Goal: Task Accomplishment & Management: Manage account settings

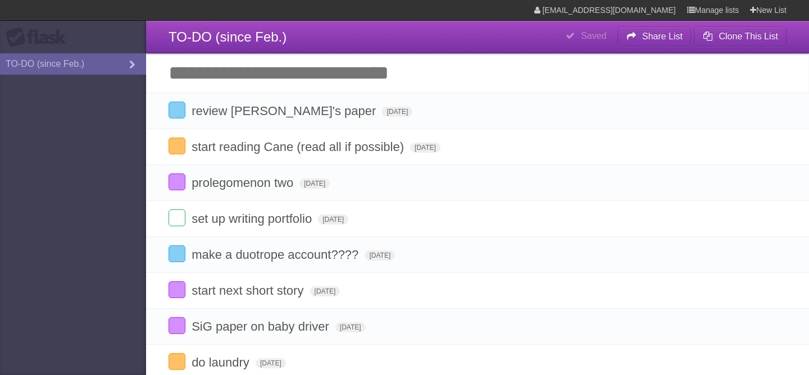
click at [225, 57] on input "Add another task" at bounding box center [477, 72] width 663 height 39
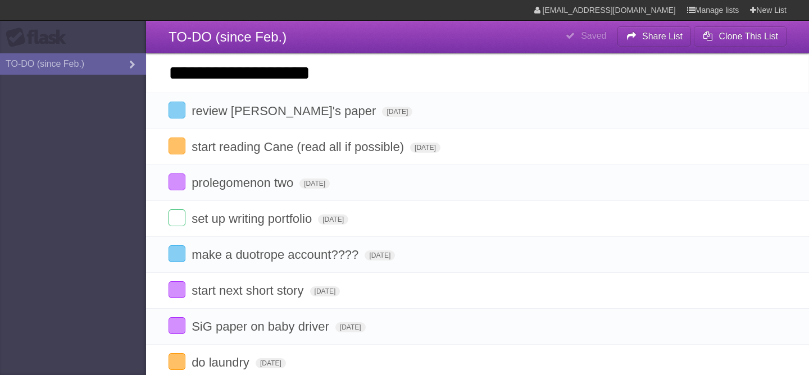
type input "**********"
click input "*********" at bounding box center [0, 0] width 0 height 0
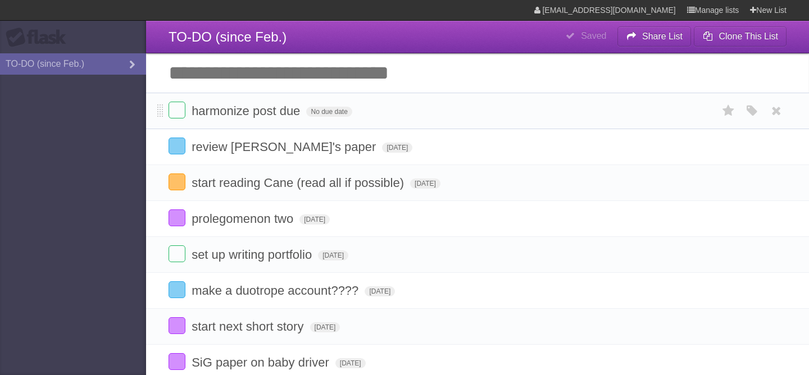
click at [310, 120] on form "harmonize post due No due date White Red Blue Green Purple Orange" at bounding box center [478, 111] width 618 height 19
click at [311, 114] on span "No due date" at bounding box center [329, 112] width 46 height 10
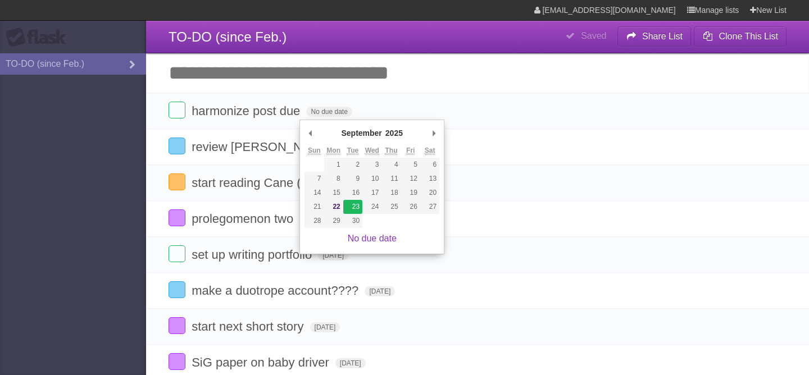
type span "[DATE]"
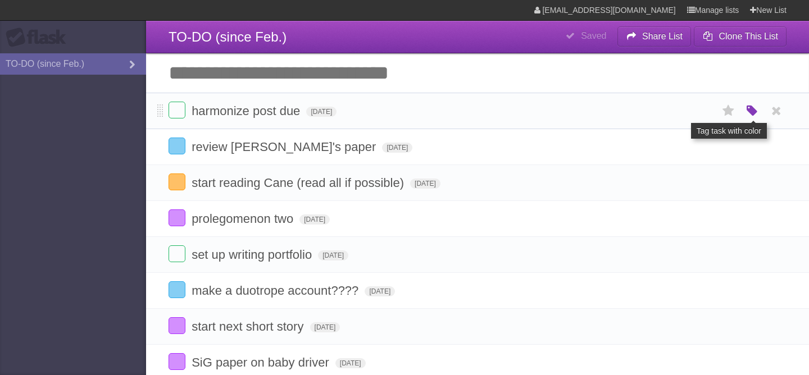
click at [750, 114] on icon "button" at bounding box center [753, 111] width 16 height 15
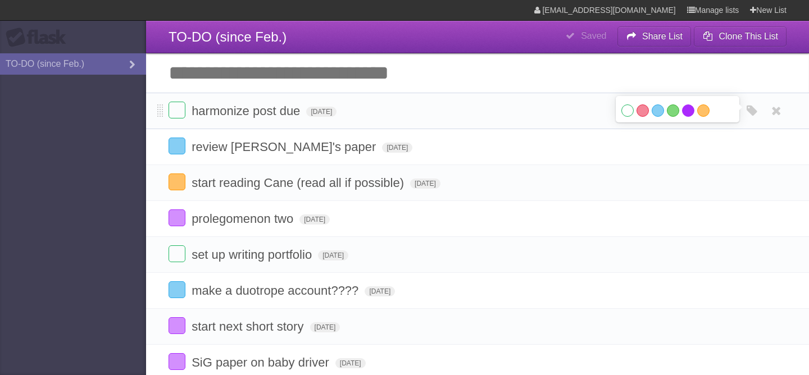
click at [691, 114] on label "Purple" at bounding box center [688, 111] width 12 height 12
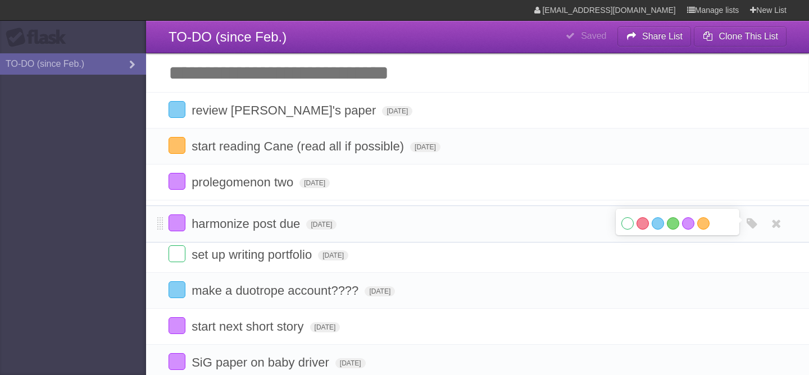
drag, startPoint x: 160, startPoint y: 112, endPoint x: 152, endPoint y: 223, distance: 111.0
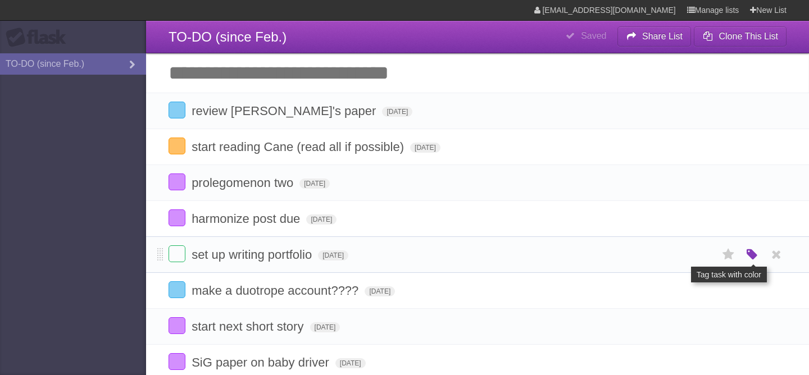
click at [749, 261] on icon "button" at bounding box center [753, 255] width 16 height 15
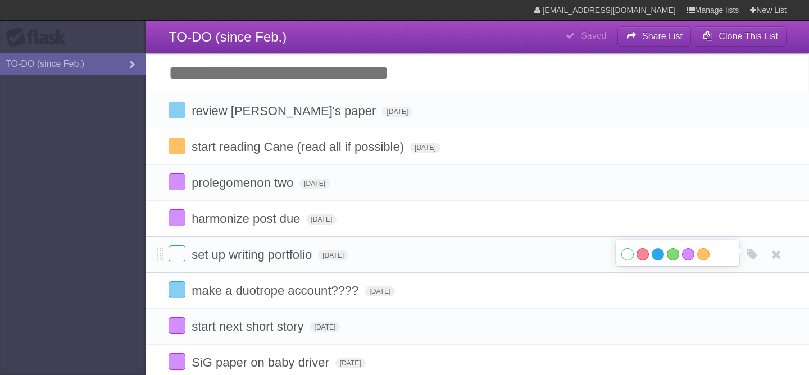
click at [661, 256] on label "Blue" at bounding box center [658, 254] width 12 height 12
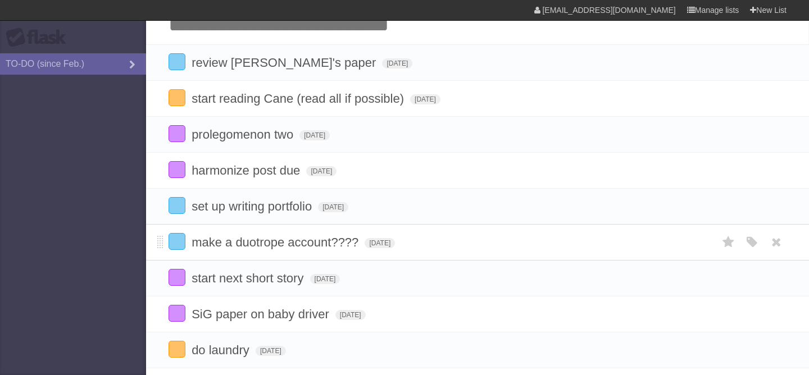
scroll to position [44, 0]
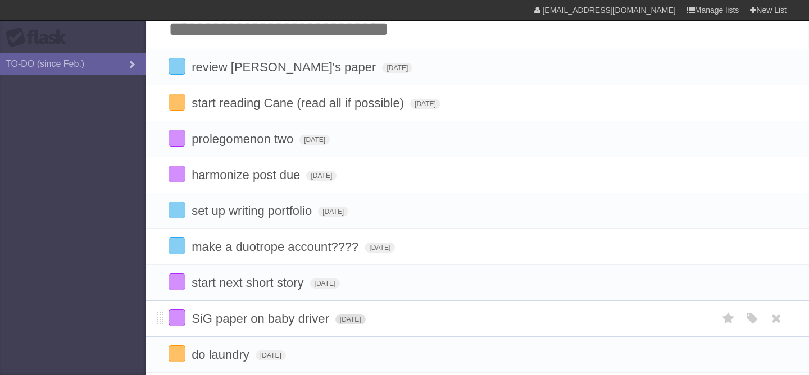
click at [348, 323] on span "[DATE]" at bounding box center [351, 320] width 30 height 10
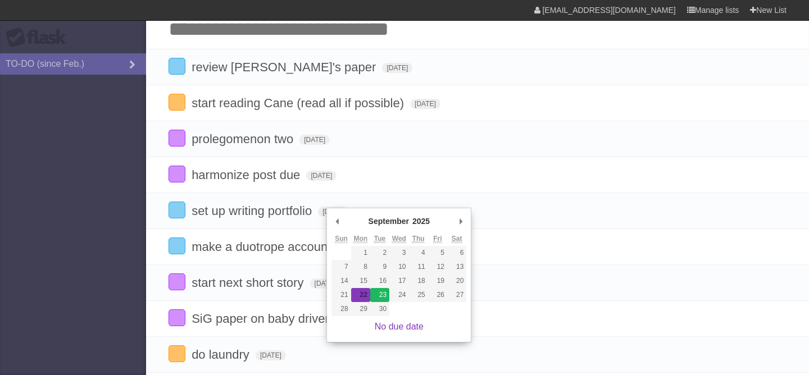
type span "[DATE]"
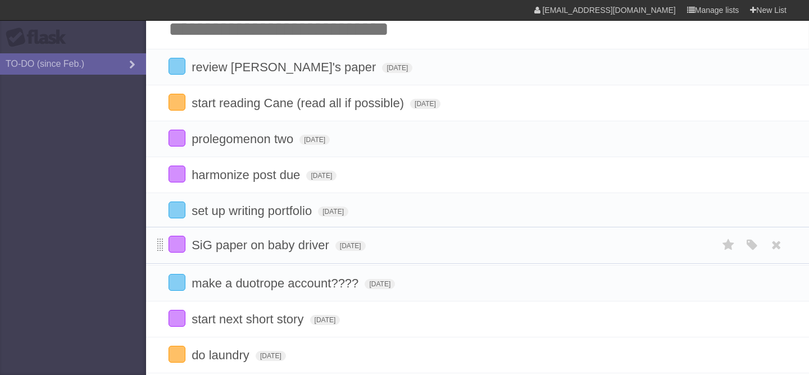
drag, startPoint x: 160, startPoint y: 325, endPoint x: 157, endPoint y: 245, distance: 79.8
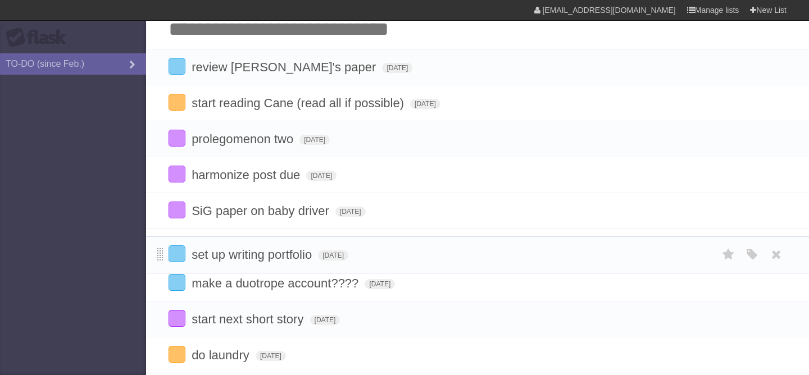
drag, startPoint x: 162, startPoint y: 214, endPoint x: 162, endPoint y: 253, distance: 39.3
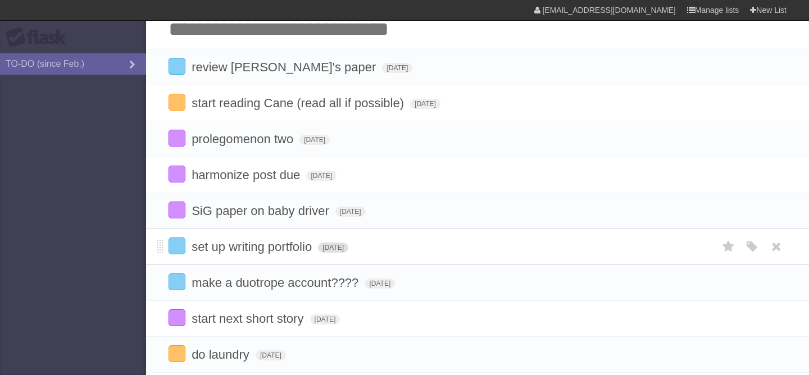
click at [339, 252] on span "[DATE]" at bounding box center [333, 248] width 30 height 10
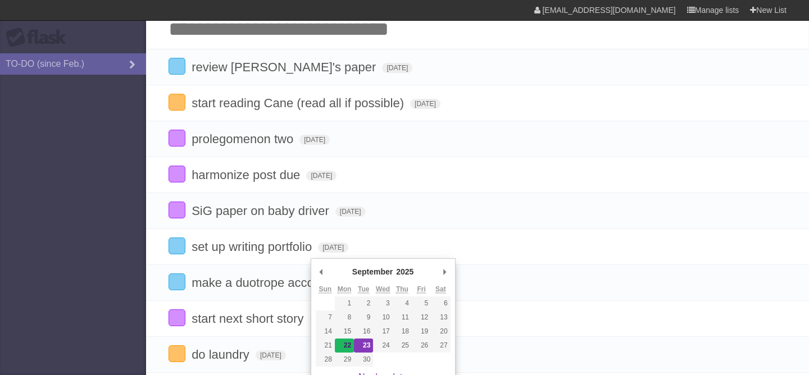
type span "[DATE]"
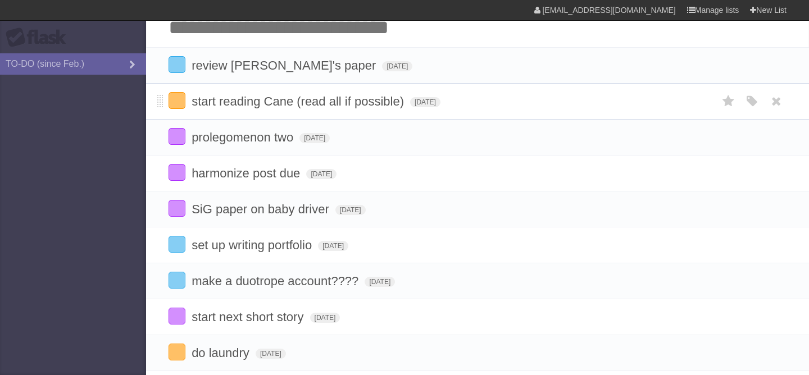
scroll to position [0, 0]
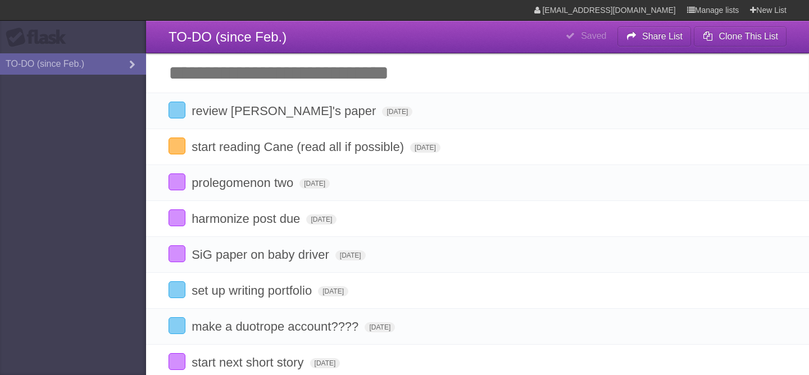
click at [277, 88] on input "Add another task" at bounding box center [477, 72] width 663 height 39
click at [277, 87] on input "Add another task" at bounding box center [477, 72] width 663 height 39
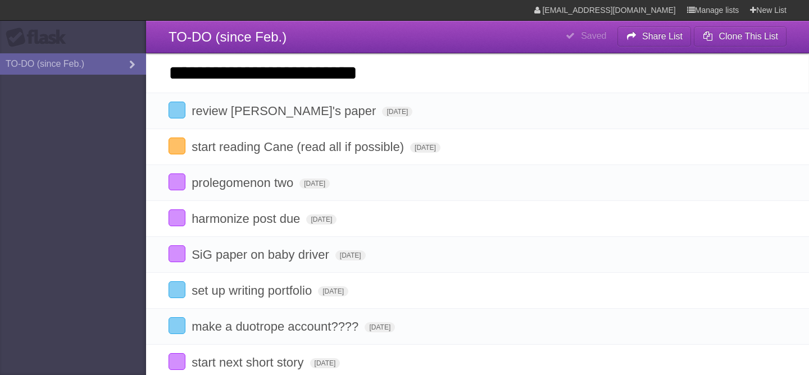
click input "*********" at bounding box center [0, 0] width 0 height 0
type input "**********"
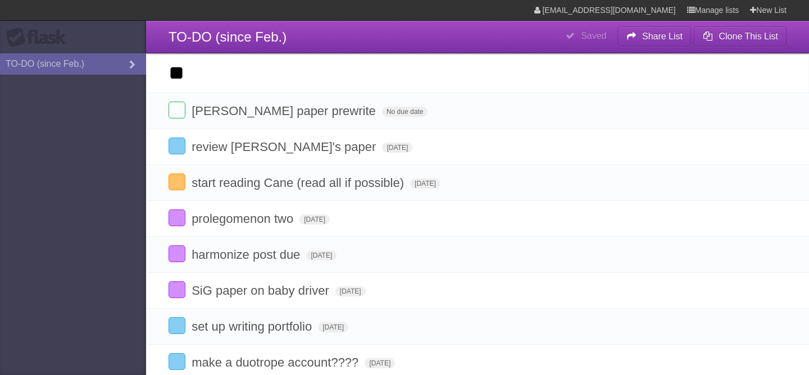
type input "*"
type input "**********"
click input "*********" at bounding box center [0, 0] width 0 height 0
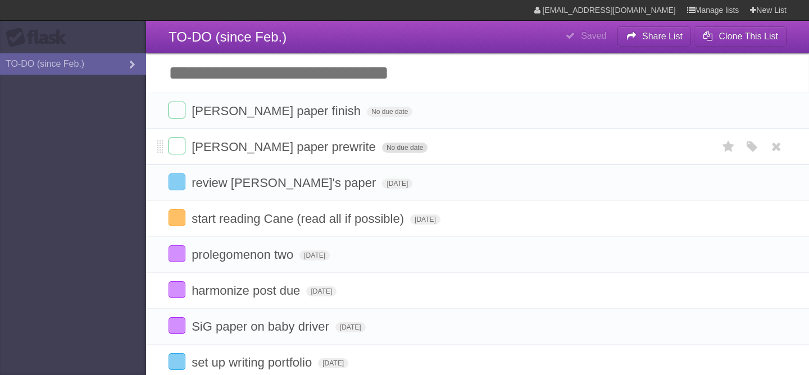
click at [382, 147] on span "No due date" at bounding box center [405, 148] width 46 height 10
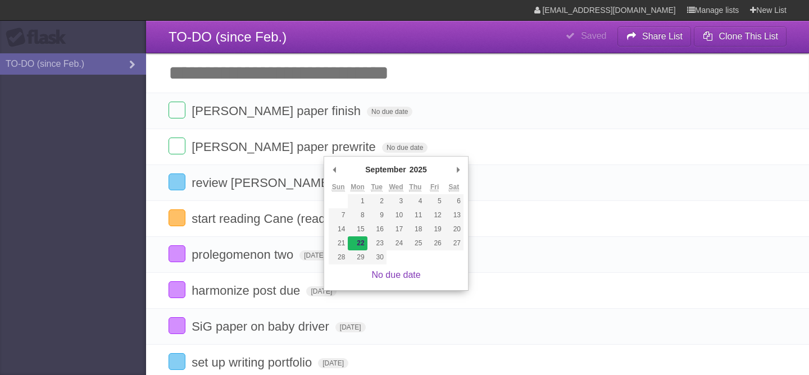
type span "[DATE]"
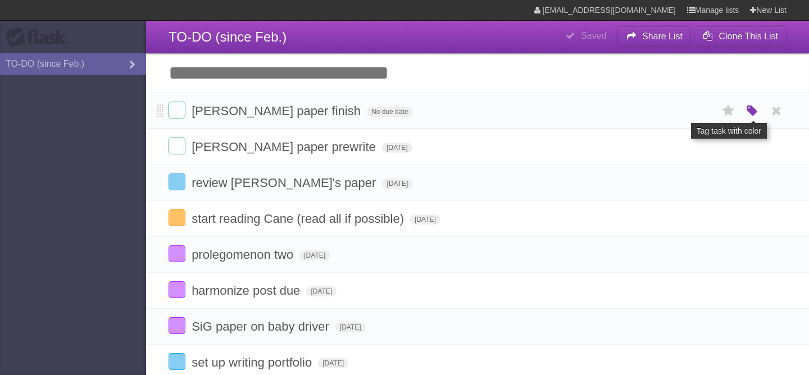
click at [746, 116] on icon "button" at bounding box center [753, 111] width 16 height 15
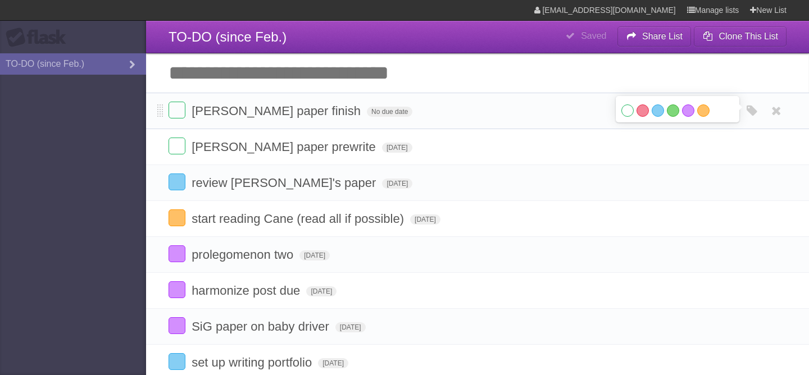
click at [309, 102] on li "[PERSON_NAME] paper finish No due date White Red Blue Green Purple Orange" at bounding box center [477, 111] width 663 height 37
click at [367, 111] on span "No due date" at bounding box center [390, 112] width 46 height 10
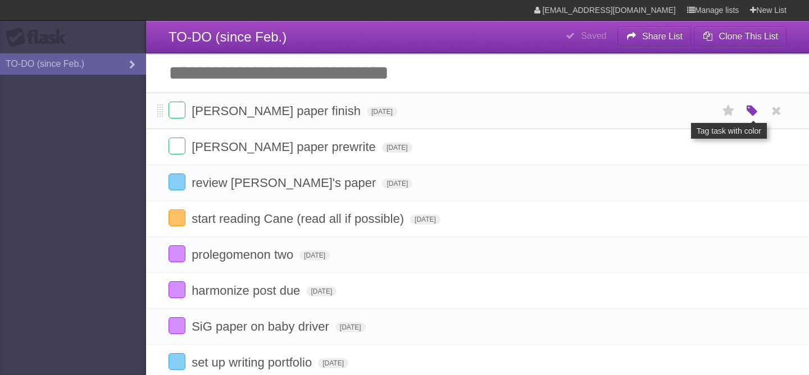
click at [752, 116] on icon "button" at bounding box center [753, 111] width 16 height 15
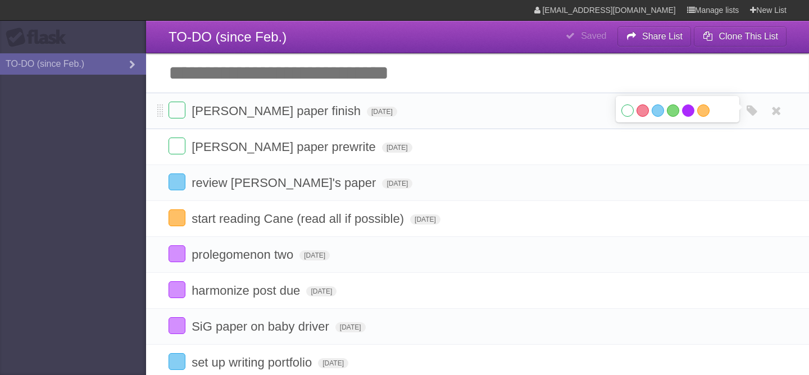
click at [686, 116] on label "Purple" at bounding box center [688, 111] width 12 height 12
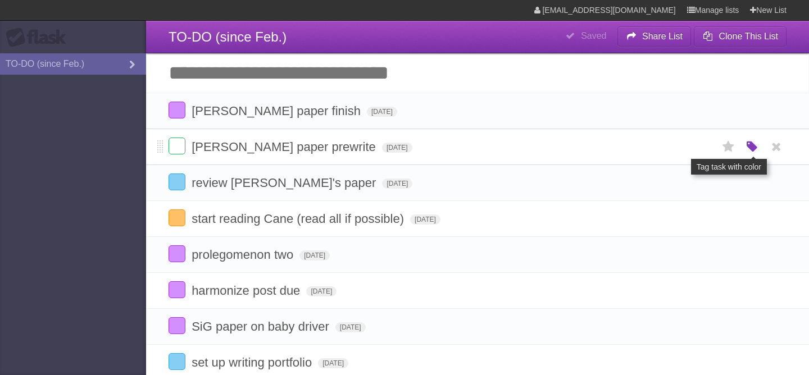
click at [754, 151] on icon "button" at bounding box center [753, 147] width 16 height 15
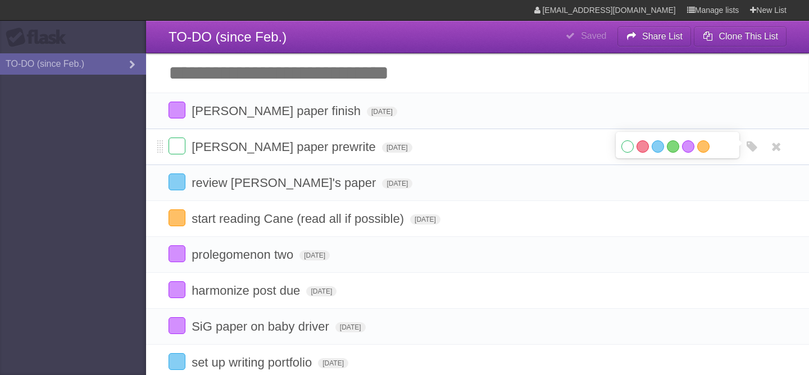
click at [685, 155] on div "White Red Blue Green Purple Orange" at bounding box center [678, 148] width 112 height 15
click at [685, 153] on label "Purple" at bounding box center [688, 147] width 12 height 12
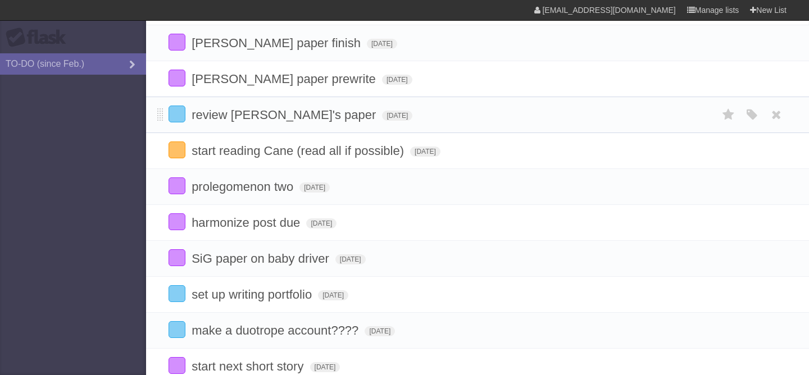
scroll to position [66, 0]
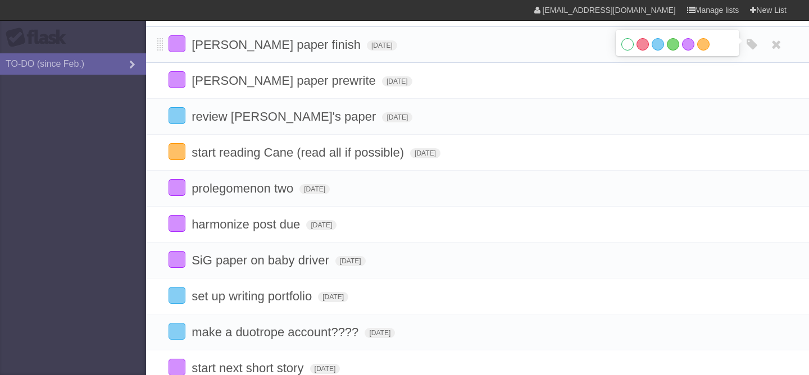
click at [332, 54] on form "[PERSON_NAME] paper finish [DATE] White Red Blue Green Purple Orange" at bounding box center [478, 44] width 618 height 19
click at [367, 51] on span "[DATE]" at bounding box center [382, 45] width 30 height 10
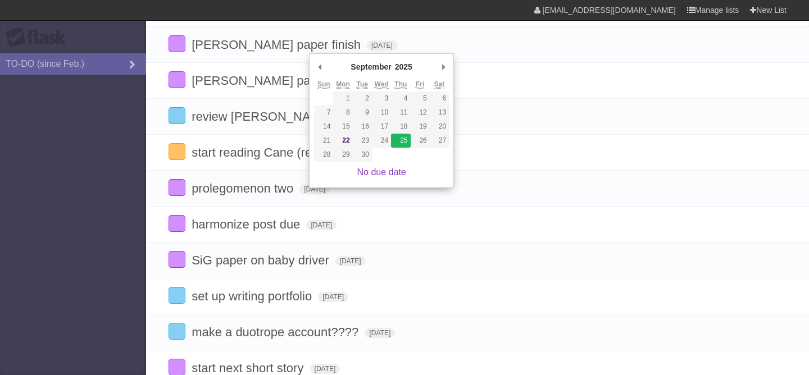
type span "[DATE]"
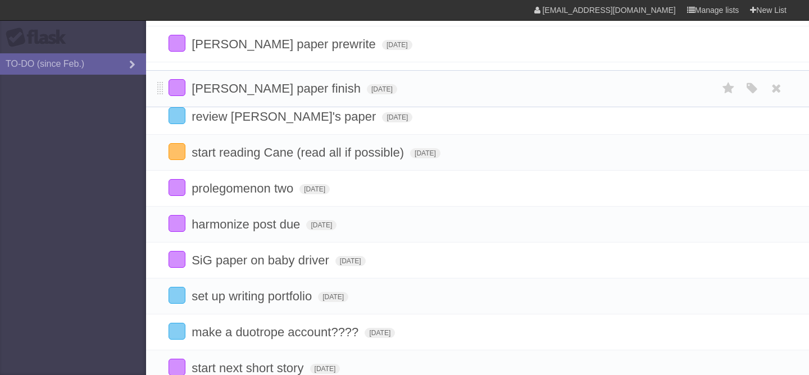
drag, startPoint x: 162, startPoint y: 47, endPoint x: 166, endPoint y: 91, distance: 44.0
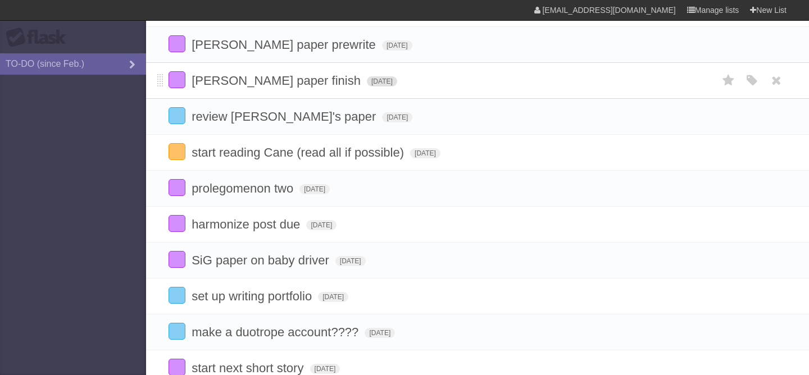
click at [367, 86] on span "[DATE]" at bounding box center [382, 81] width 30 height 10
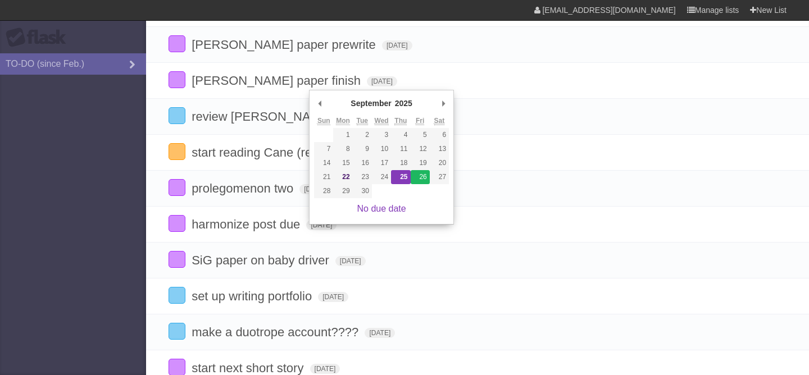
type span "[DATE]"
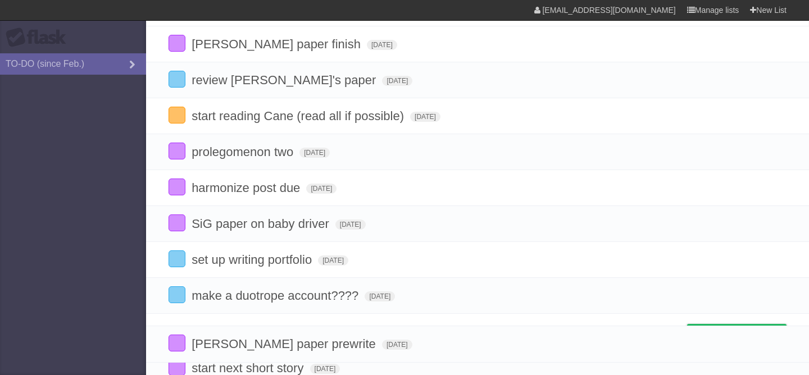
drag, startPoint x: 160, startPoint y: 47, endPoint x: 136, endPoint y: 345, distance: 298.3
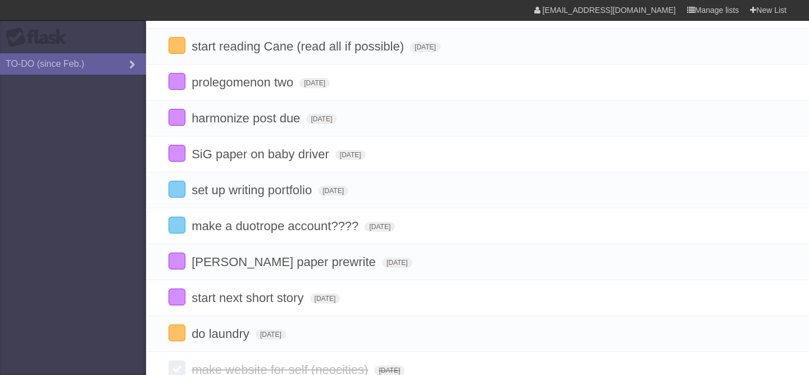
scroll to position [136, 0]
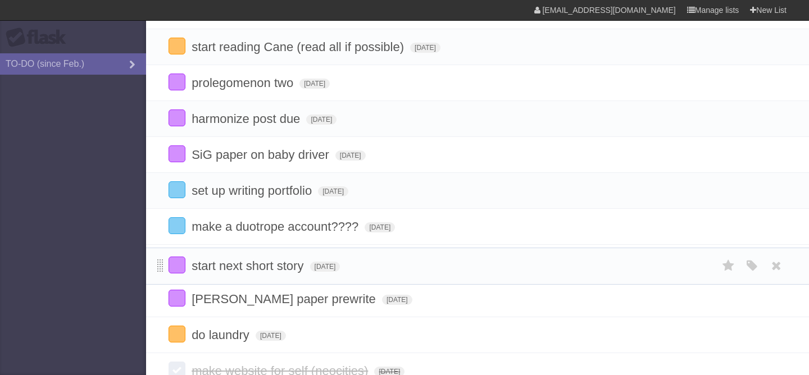
drag, startPoint x: 161, startPoint y: 304, endPoint x: 163, endPoint y: 260, distance: 43.9
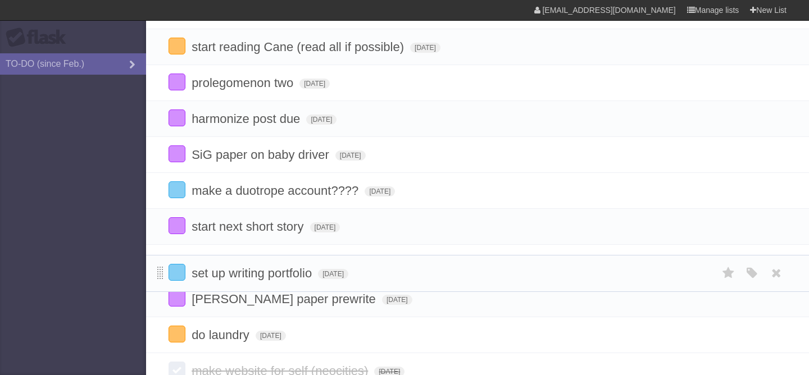
drag, startPoint x: 162, startPoint y: 196, endPoint x: 160, endPoint y: 276, distance: 79.8
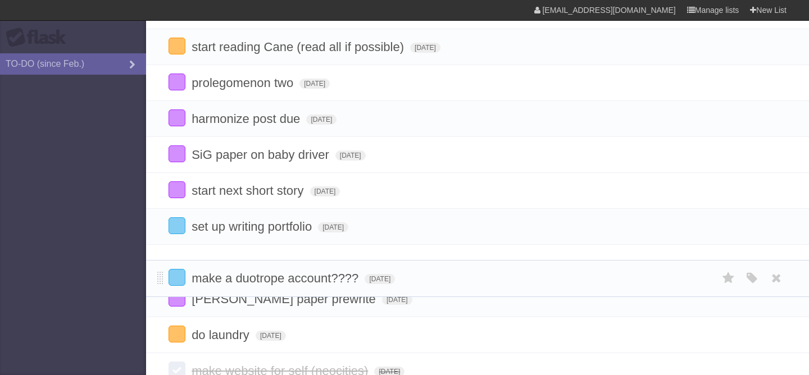
drag, startPoint x: 162, startPoint y: 196, endPoint x: 165, endPoint y: 278, distance: 82.1
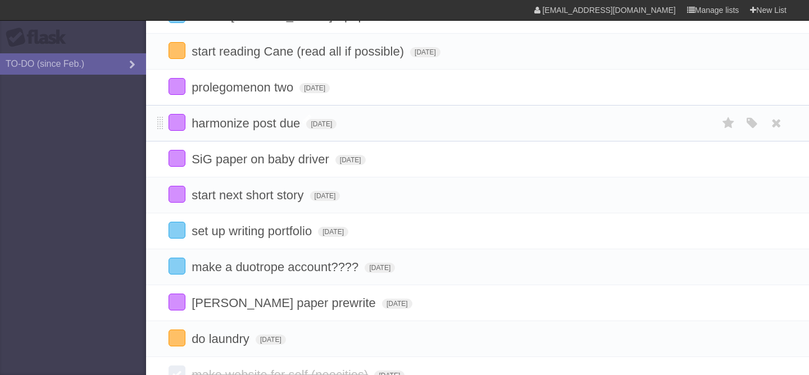
scroll to position [127, 0]
